Goal: Task Accomplishment & Management: Manage account settings

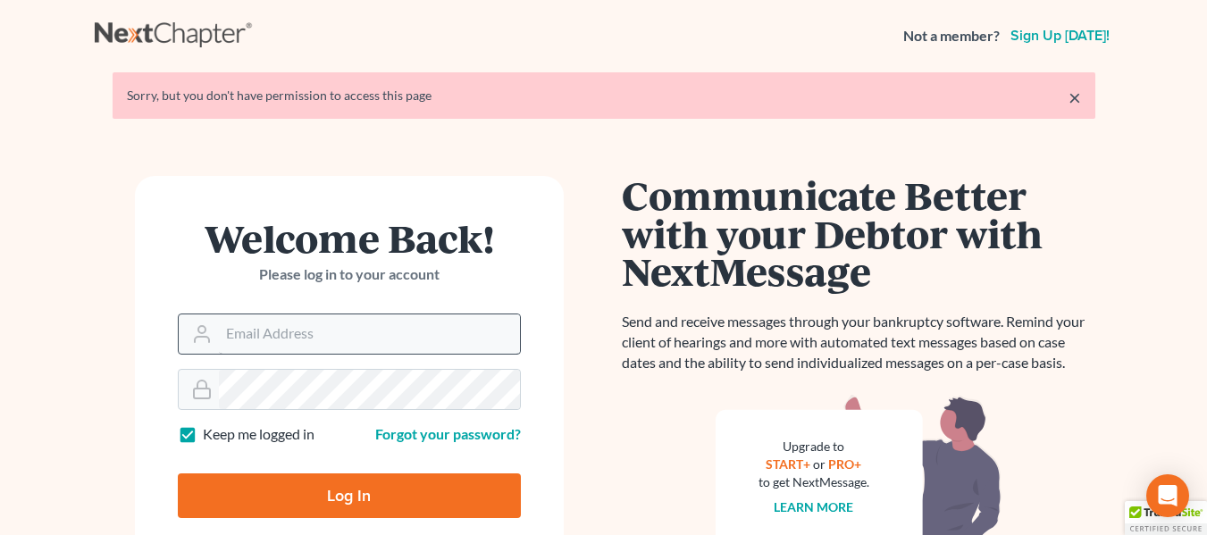
click at [487, 333] on input "Email Address" at bounding box center [369, 334] width 301 height 39
click at [500, 323] on input "Email Address" at bounding box center [369, 334] width 301 height 39
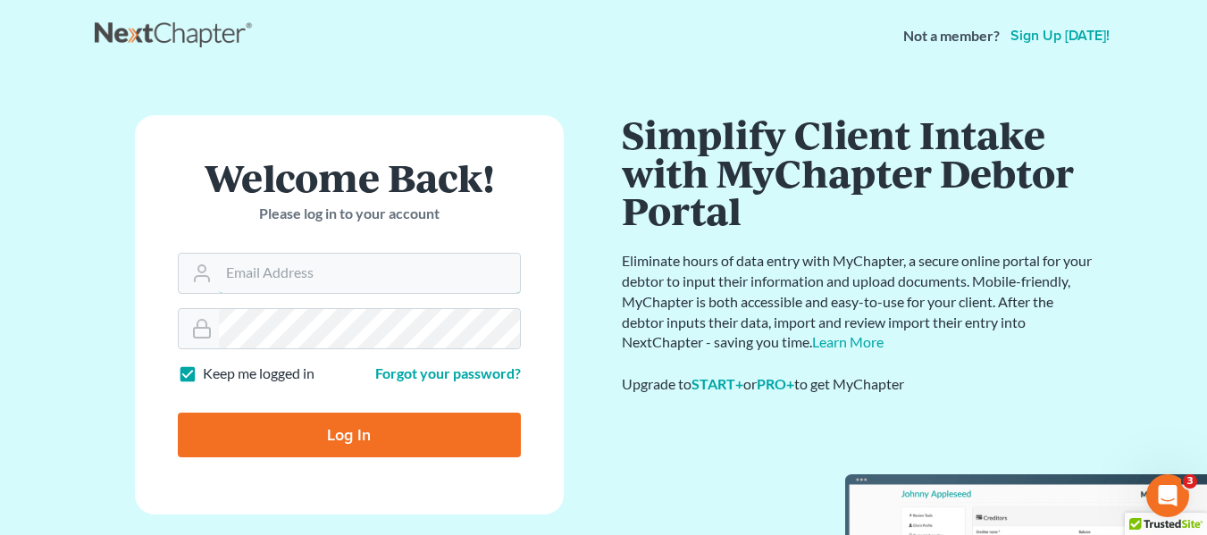
type input "[EMAIL_ADDRESS][DOMAIN_NAME]"
type input "Thinking..."
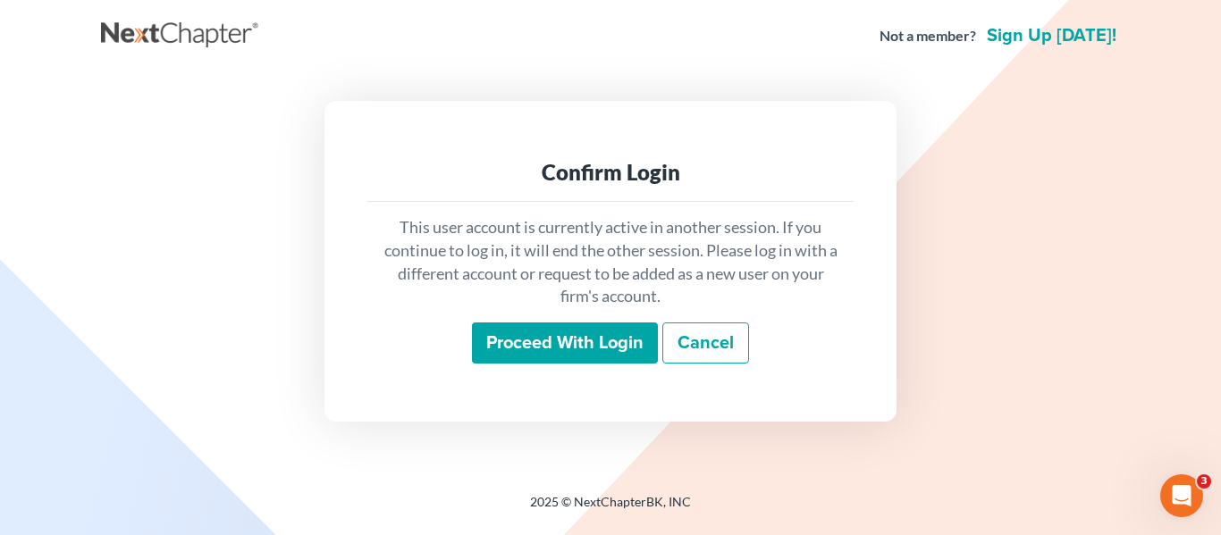
click at [608, 356] on input "Proceed with login" at bounding box center [565, 343] width 186 height 41
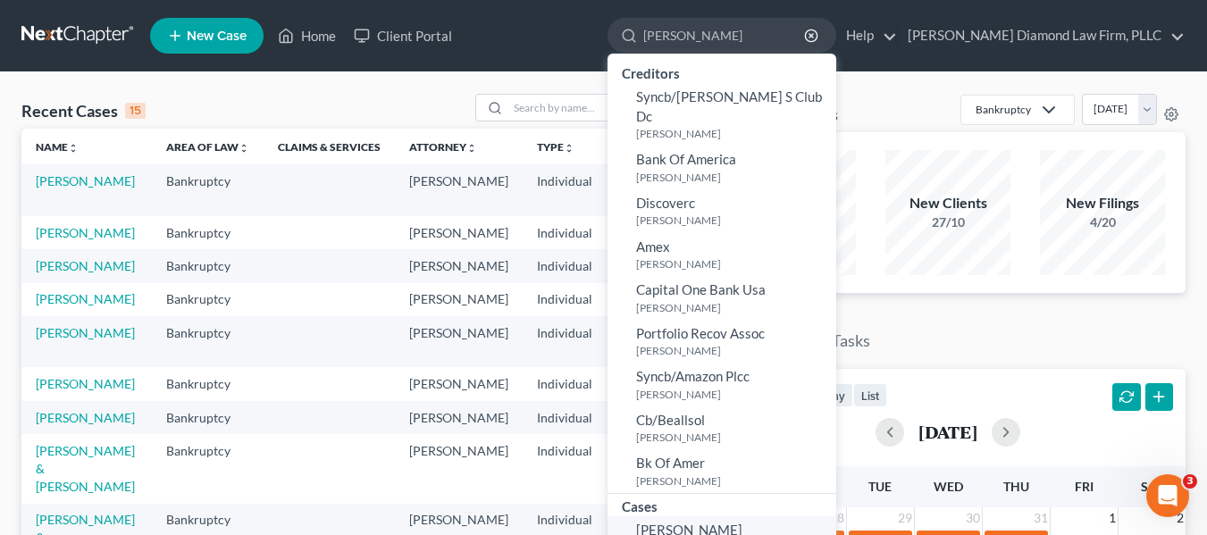
type input "[PERSON_NAME]"
click at [743, 522] on span "[PERSON_NAME]" at bounding box center [689, 530] width 106 height 16
select select "4"
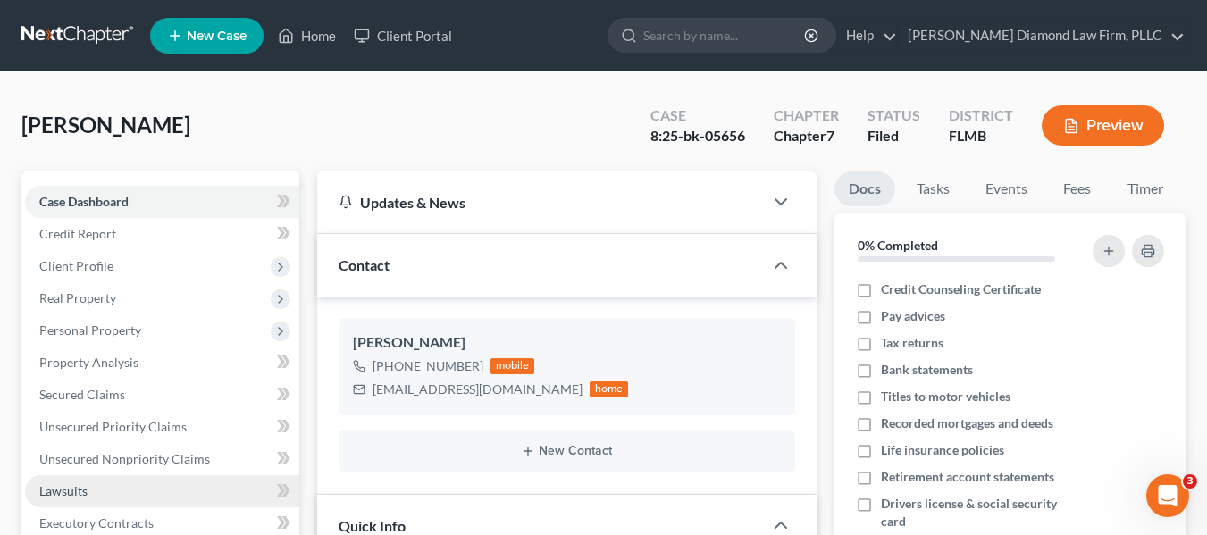
drag, startPoint x: 71, startPoint y: 502, endPoint x: 213, endPoint y: 496, distance: 142.2
click at [71, 502] on link "Lawsuits" at bounding box center [162, 491] width 274 height 32
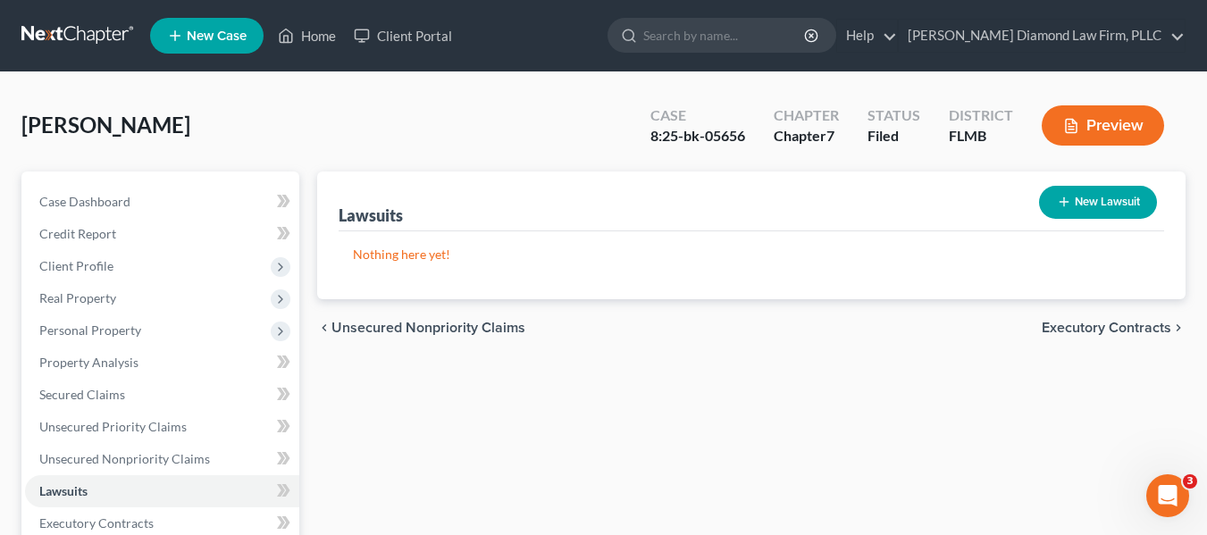
click at [87, 55] on nav "Home New Case Client Portal [PERSON_NAME] Diamond Law Firm, PLLC [EMAIL_ADDRESS…" at bounding box center [603, 35] width 1207 height 71
click at [86, 36] on link at bounding box center [78, 36] width 114 height 32
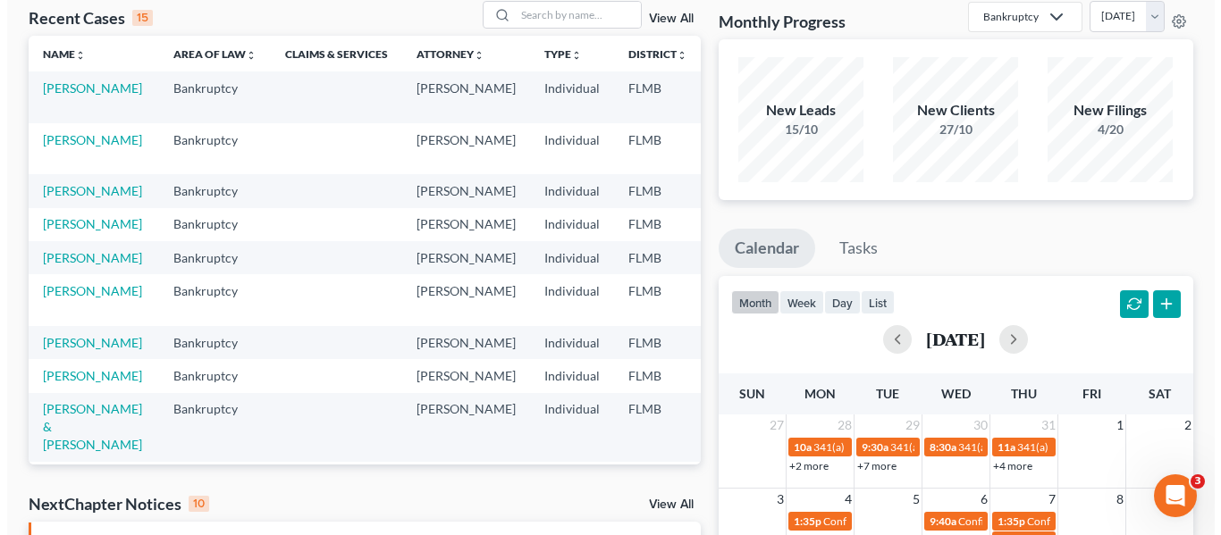
scroll to position [268, 0]
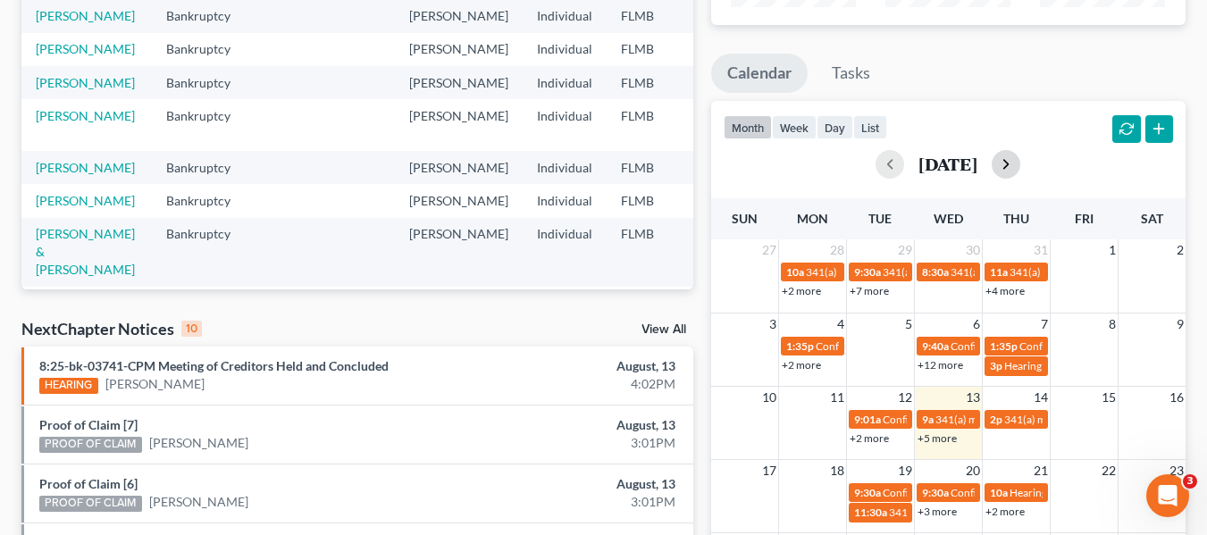
click at [1020, 152] on button "button" at bounding box center [1006, 164] width 29 height 29
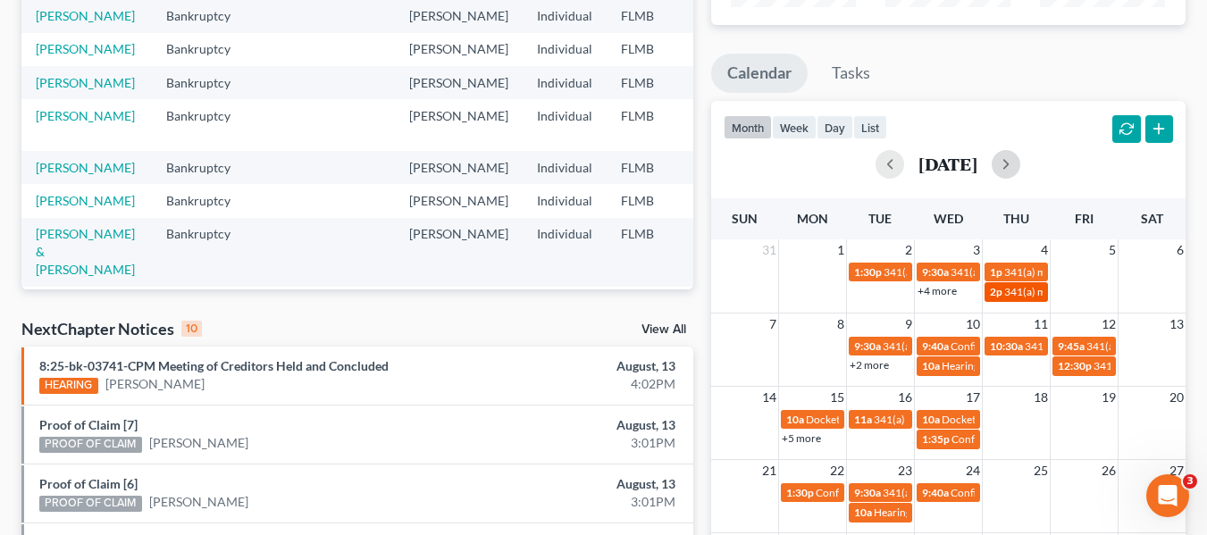
click at [1020, 298] on span "341(a) meeting for Heather Porreca" at bounding box center [1090, 291] width 172 height 13
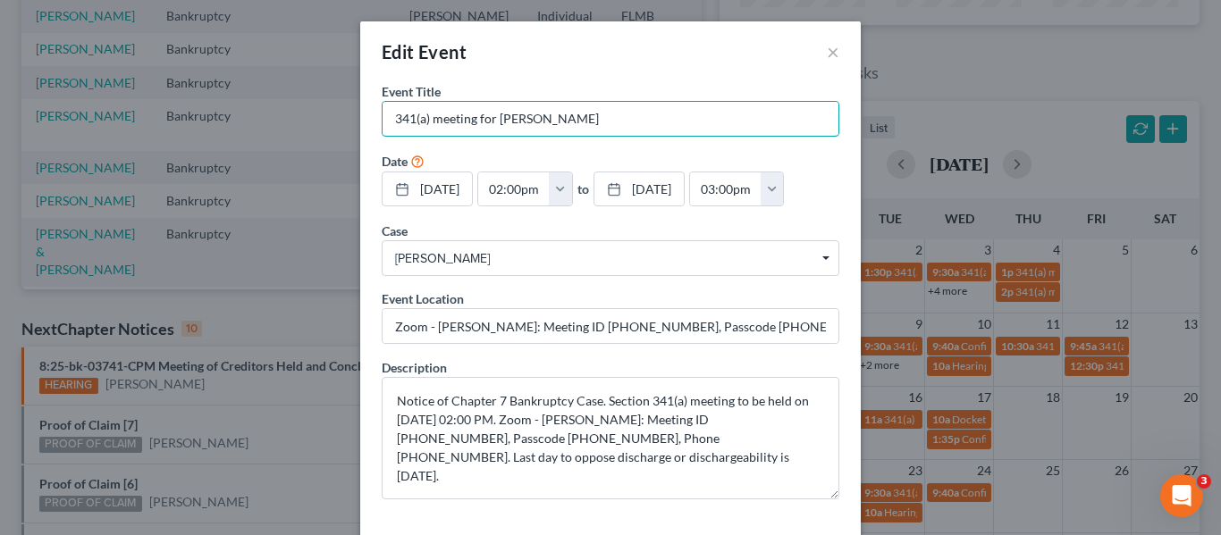
drag, startPoint x: 637, startPoint y: 130, endPoint x: 248, endPoint y: 87, distance: 392.0
click at [248, 87] on div "Edit Event × Event Title * 341(a) meeting for Heather Porreca Date 9/4/2025 clo…" at bounding box center [610, 267] width 1221 height 535
click at [782, 308] on div "Zoom - Carapella: Meeting ID 355 819 0387, Passcode 5649680065, Phone 813-534-0…" at bounding box center [611, 326] width 458 height 36
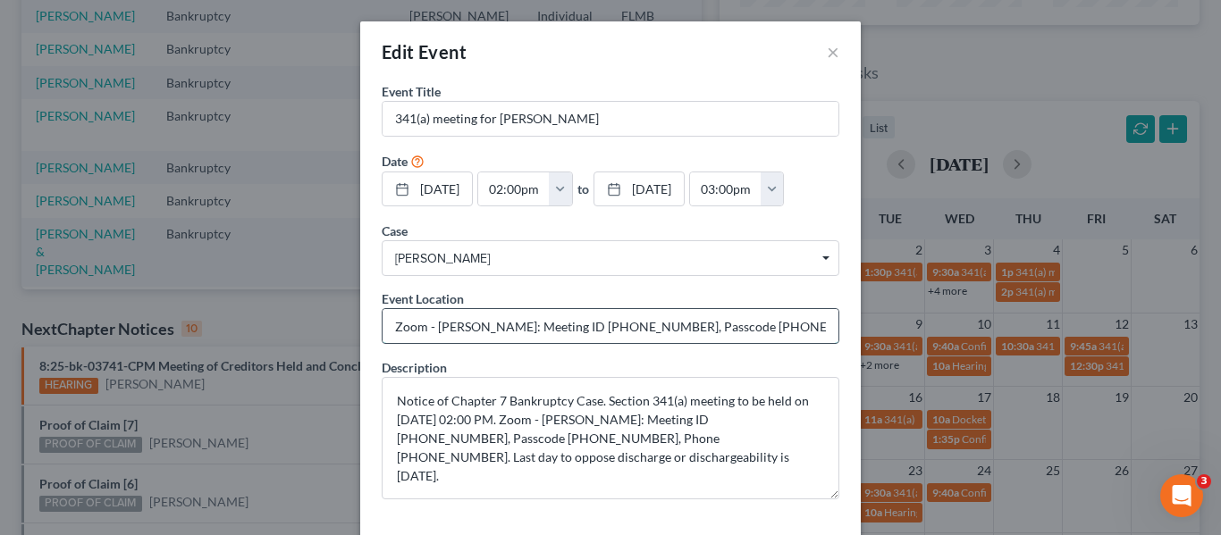
click at [770, 323] on input "Zoom - Carapella: Meeting ID 355 819 0387, Passcode 5649680065, Phone 813-534-0…" at bounding box center [610, 326] width 456 height 34
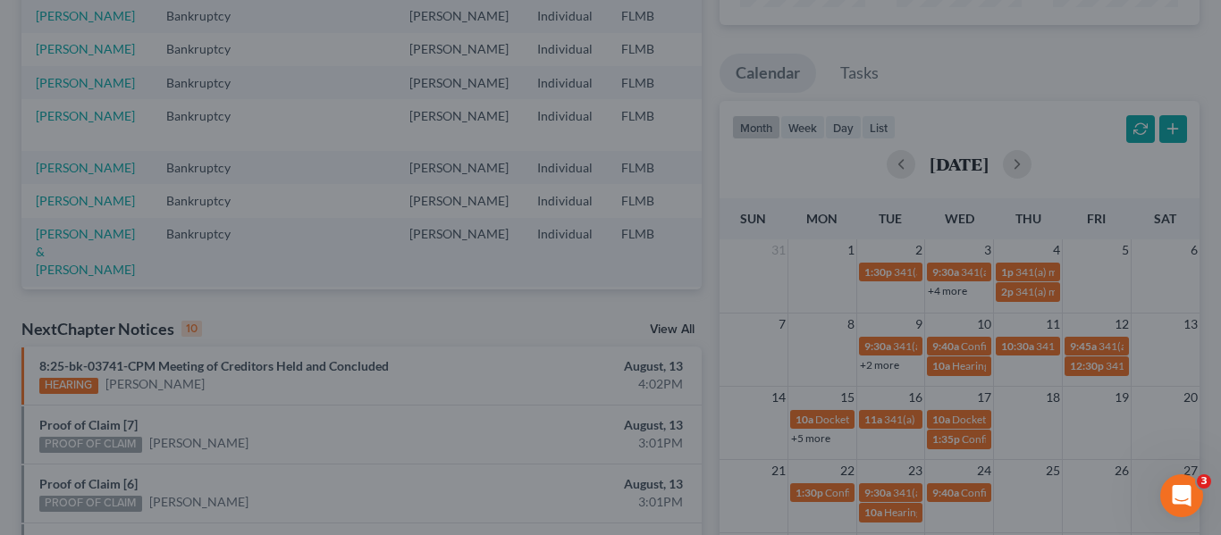
drag, startPoint x: 993, startPoint y: 236, endPoint x: 985, endPoint y: 244, distance: 11.4
click at [992, 236] on div "Edit Event × Event Title * 341(a) meeting for Heather Porreca Date 9/4/2025 clo…" at bounding box center [610, 267] width 1221 height 535
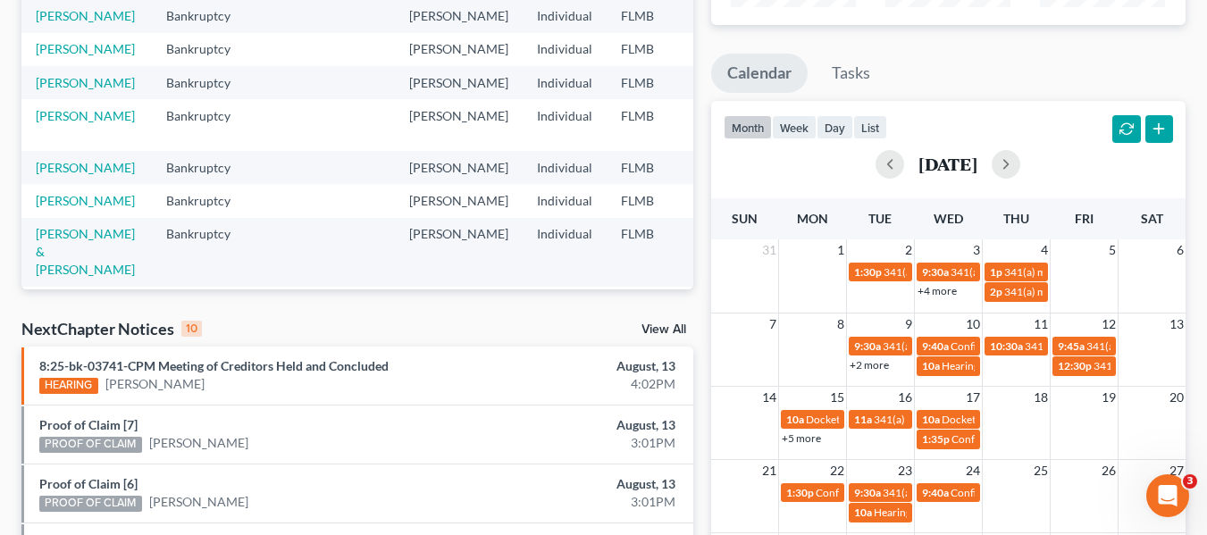
click at [880, 368] on link "+2 more" at bounding box center [869, 364] width 39 height 13
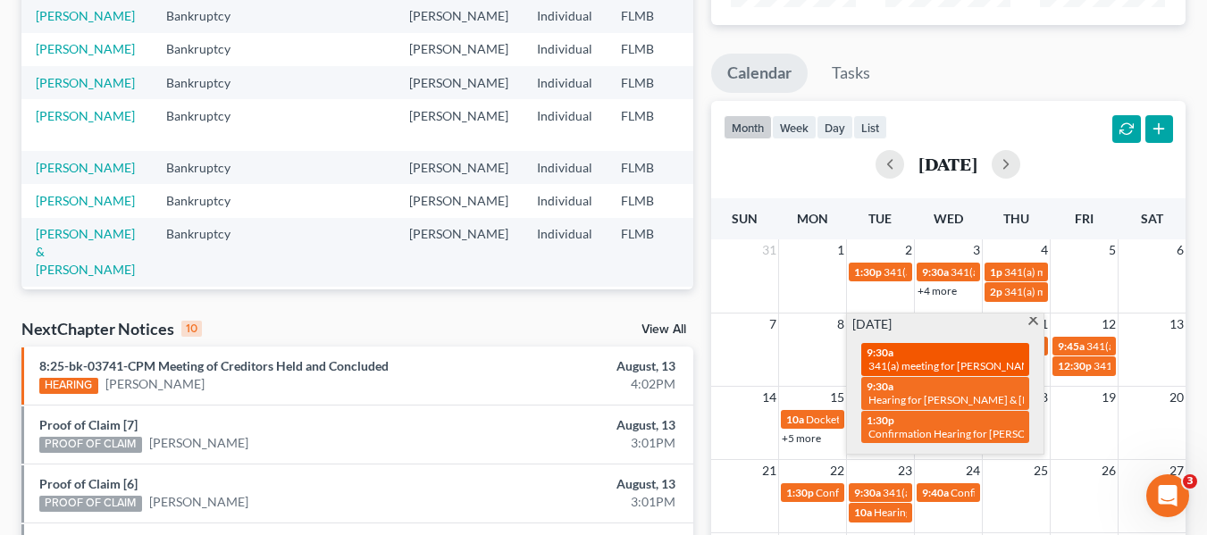
click at [876, 358] on span "9:30a" at bounding box center [880, 352] width 27 height 13
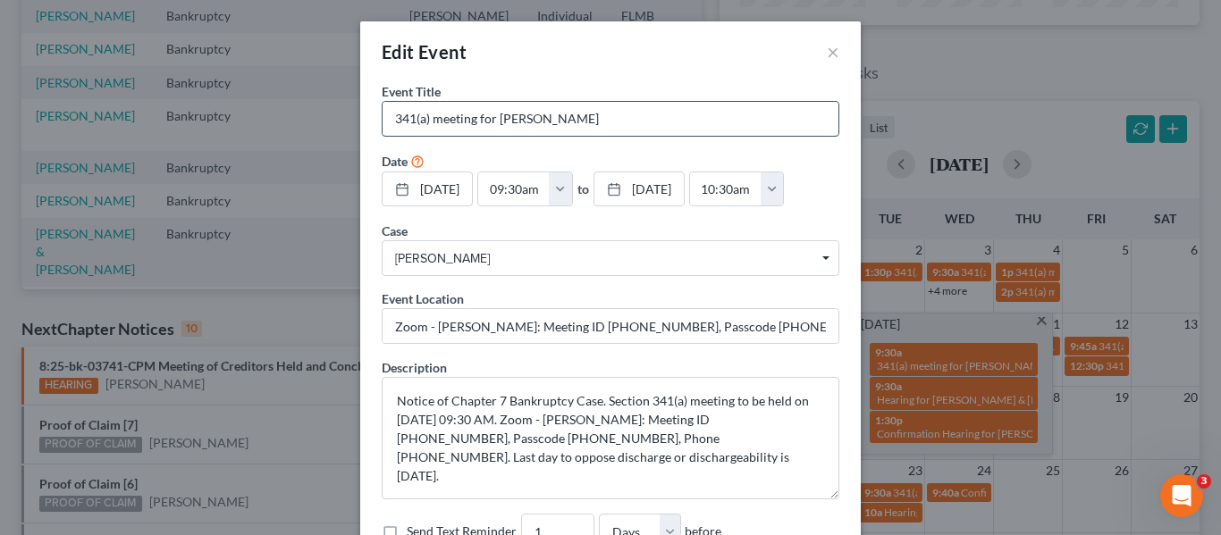
click at [511, 110] on input "341(a) meeting for Nicole Vidrine" at bounding box center [610, 119] width 456 height 34
click at [562, 347] on form "Event Title * 341(a) meeting for Nicole Vidrine Date 9/9/2025 close Date 9/9/20…" at bounding box center [611, 316] width 458 height 468
click at [554, 323] on input "Zoom - Welch: Meeting ID 242 317 3198, Passcode 1261749932, Phone 813-586-4513." at bounding box center [610, 326] width 456 height 34
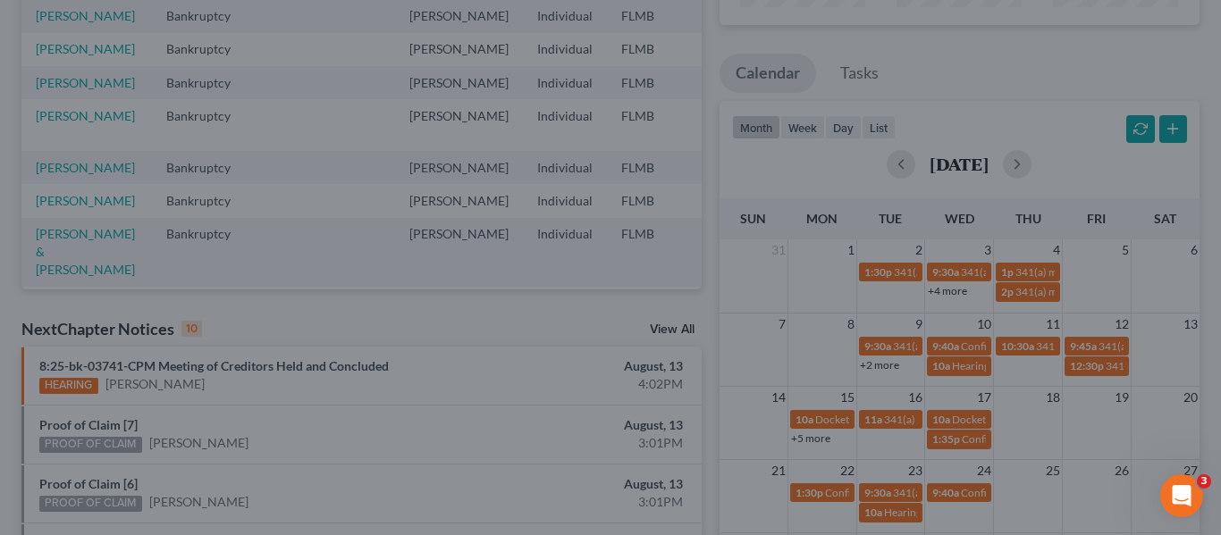
drag, startPoint x: 1056, startPoint y: 113, endPoint x: 1046, endPoint y: 122, distance: 13.4
click at [1056, 113] on div "Edit Event × Event Title * 341(a) meeting for Nicole Vidrine Date 9/9/2025 clos…" at bounding box center [610, 267] width 1221 height 535
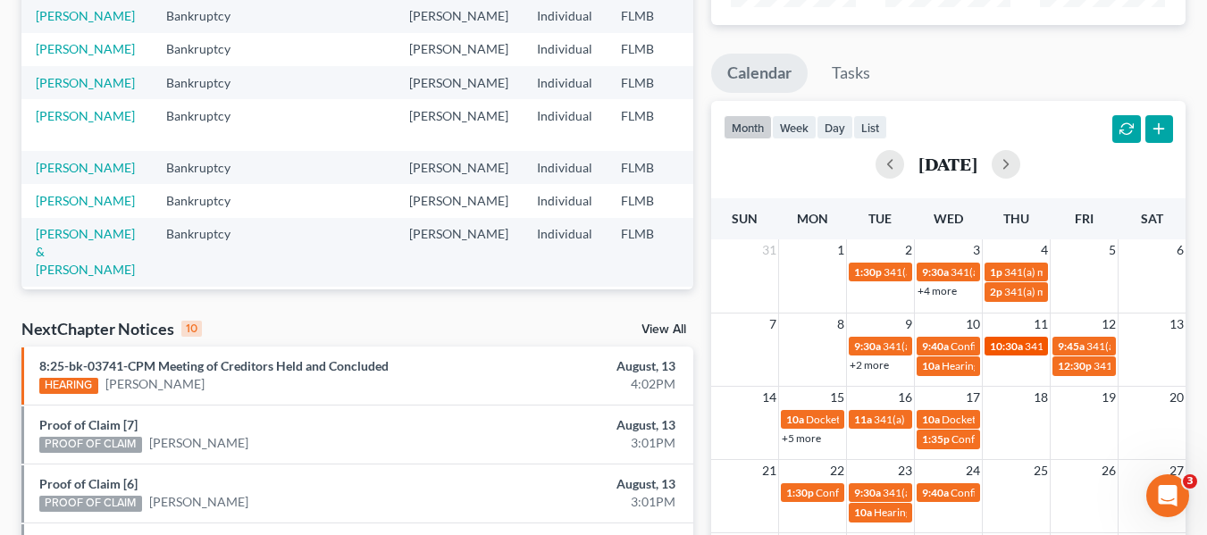
click at [1029, 344] on span "341(a) meeting for [PERSON_NAME]" at bounding box center [1111, 346] width 172 height 13
select select "Days"
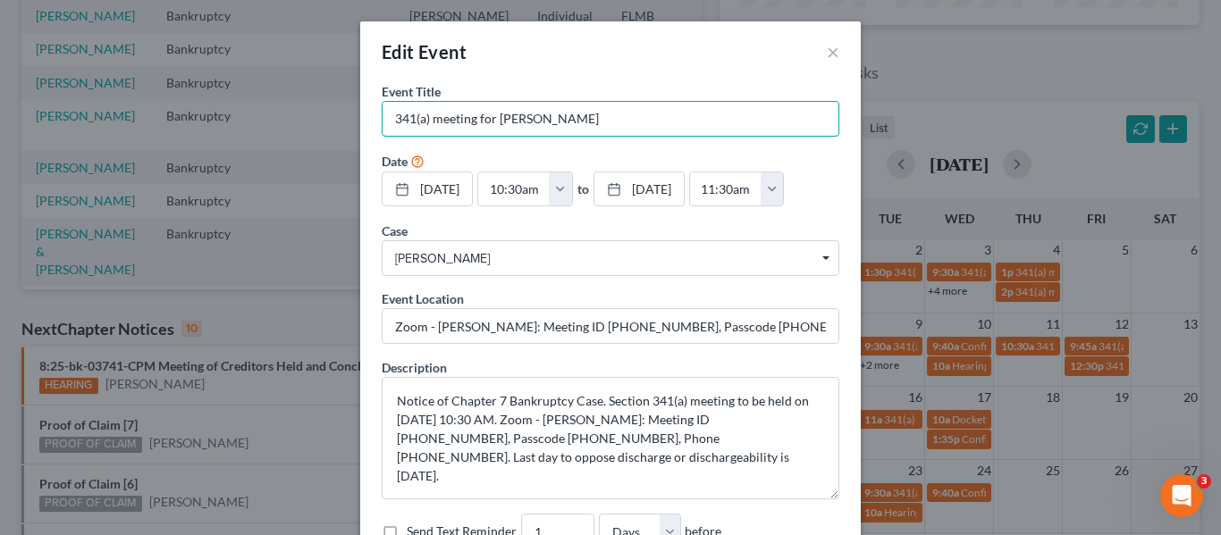
drag, startPoint x: 609, startPoint y: 119, endPoint x: 201, endPoint y: 51, distance: 413.1
click at [203, 50] on div "Edit Event × Event Title * 341(a) meeting for Janice Rolston Date 9/11/2025 clo…" at bounding box center [610, 267] width 1221 height 535
click at [617, 325] on input "Zoom - Meininger: Meeting ID 879 517 5214, Passcode 3712980211, Phone 813-586-4…" at bounding box center [610, 326] width 456 height 34
